Goal: Transaction & Acquisition: Purchase product/service

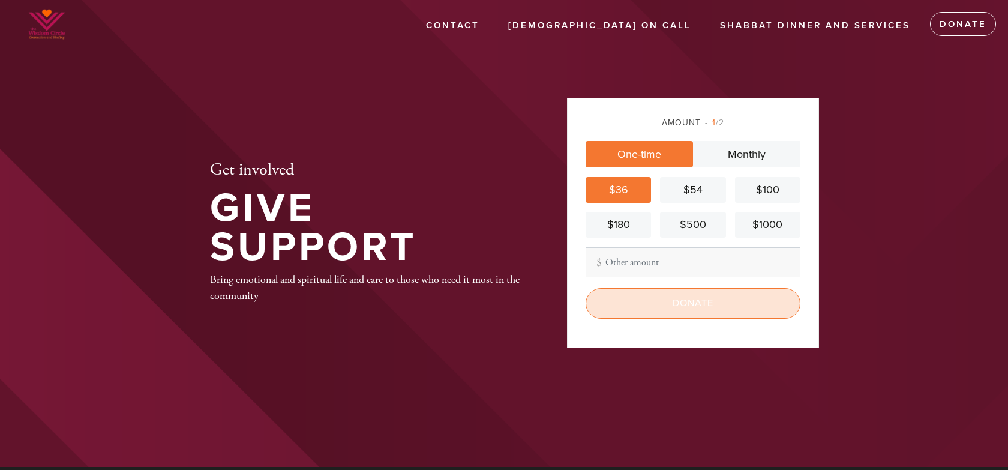
click at [660, 302] on input "Donate" at bounding box center [692, 303] width 215 height 30
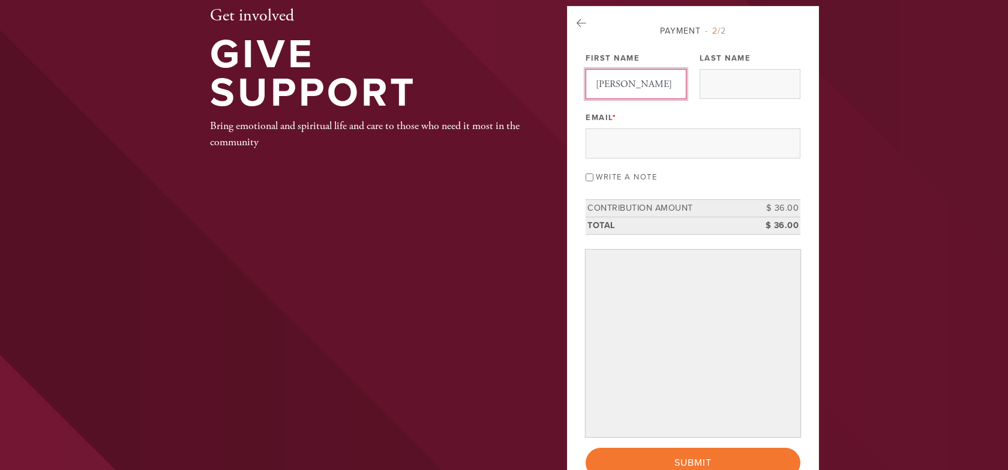
scroll to position [83, 0]
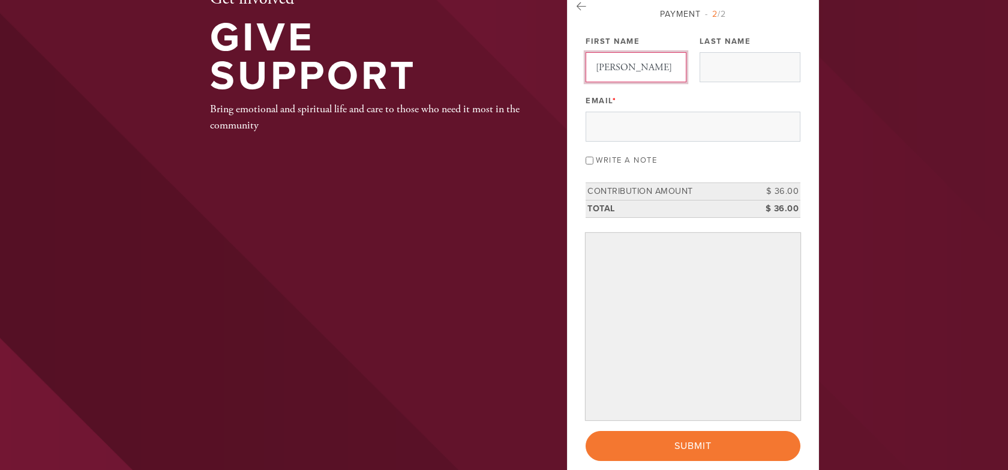
click at [620, 65] on input "[PERSON_NAME]" at bounding box center [635, 67] width 101 height 30
type input "[PERSON_NAME]"
type input "Stone"
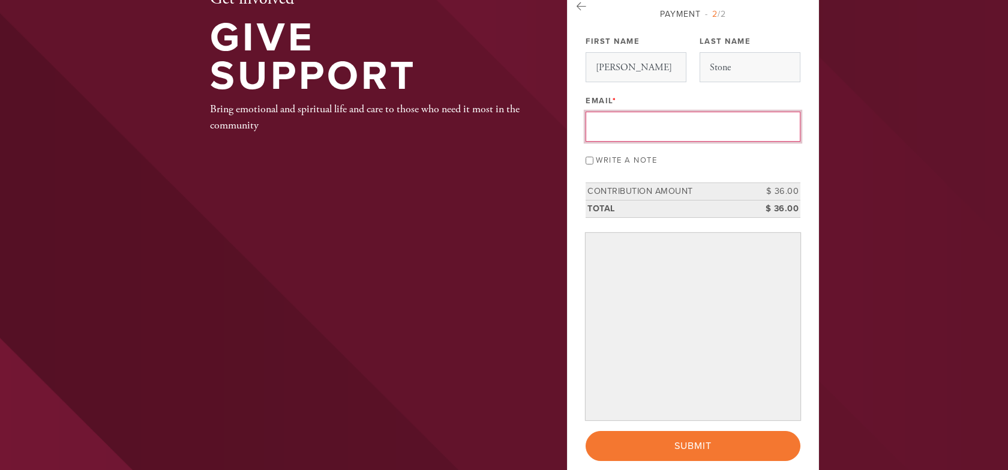
type input "[EMAIL_ADDRESS][DOMAIN_NAME]"
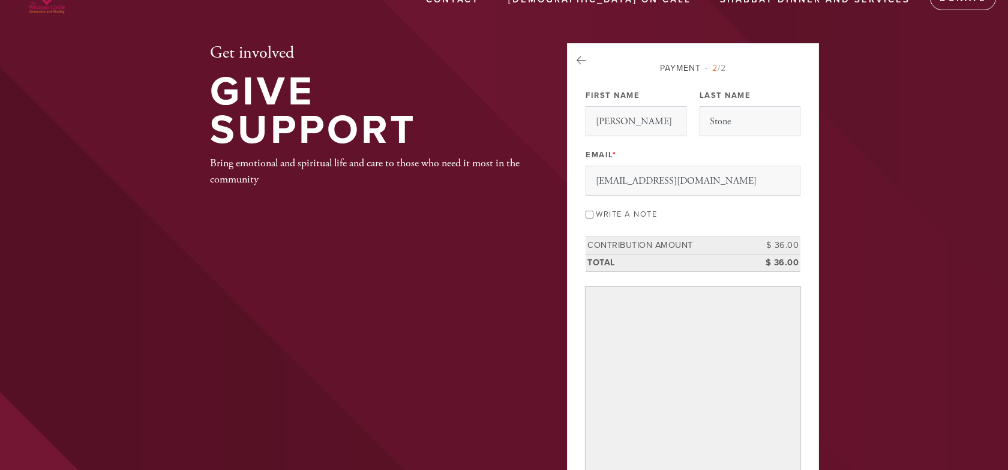
scroll to position [28, 0]
type input "Stone"
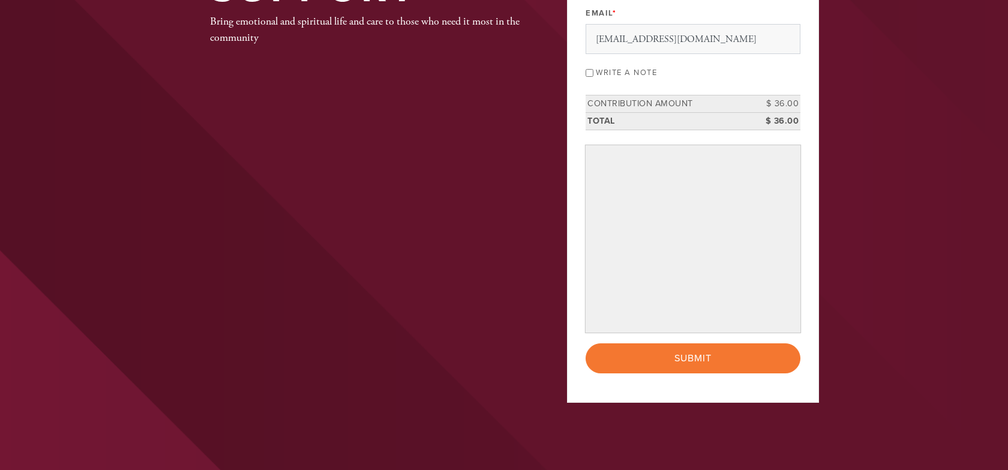
scroll to position [171, 0]
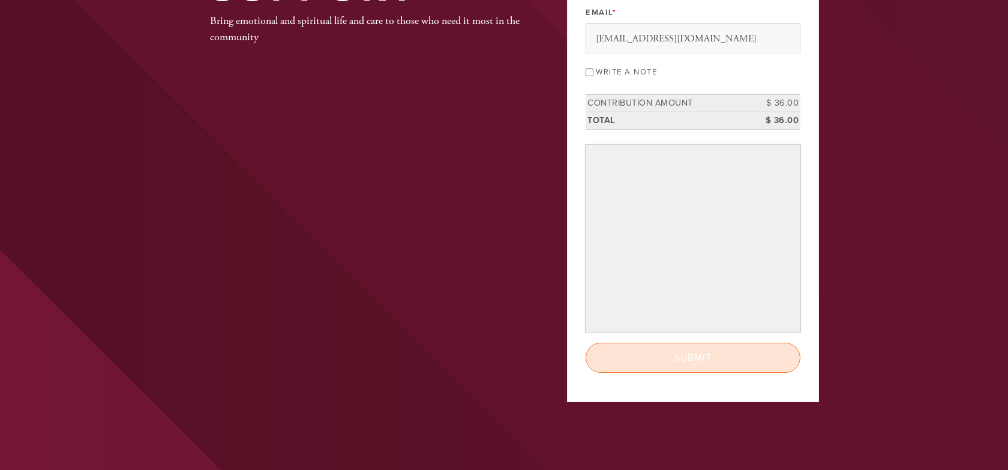
click at [687, 352] on input "Submit" at bounding box center [692, 357] width 215 height 30
